Goal: Task Accomplishment & Management: Manage account settings

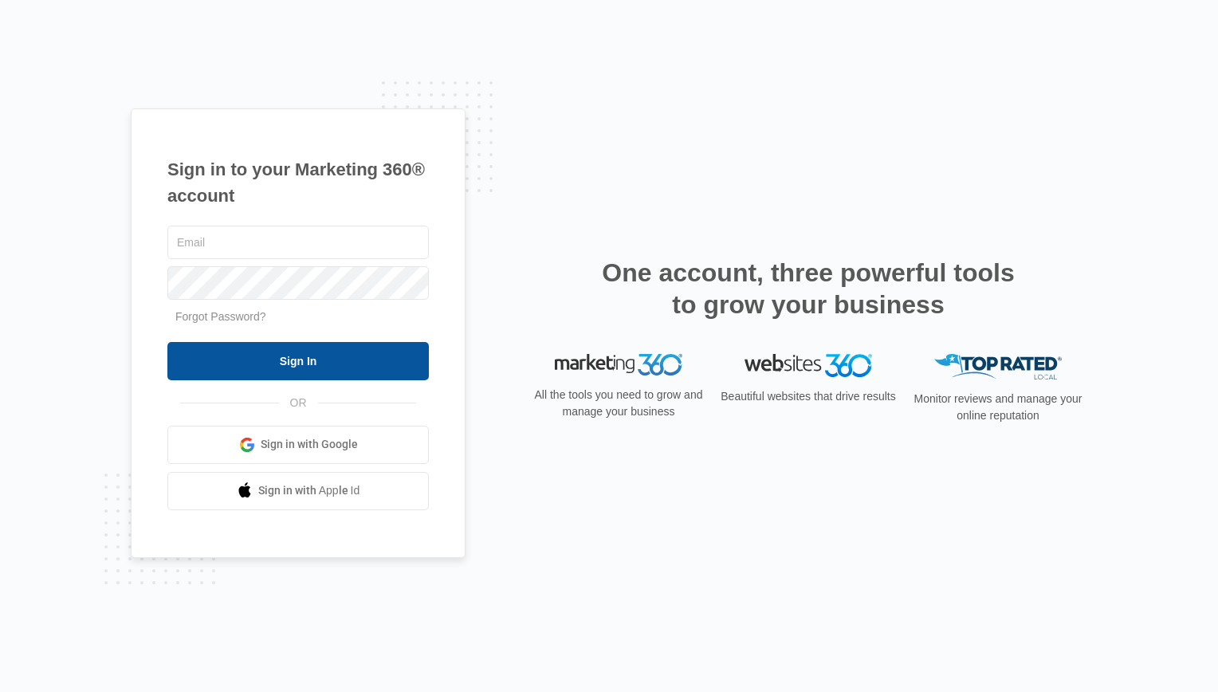
type input "vmcarpen@gmail.com"
click at [304, 361] on input "Sign In" at bounding box center [297, 361] width 261 height 38
